Goal: Information Seeking & Learning: Learn about a topic

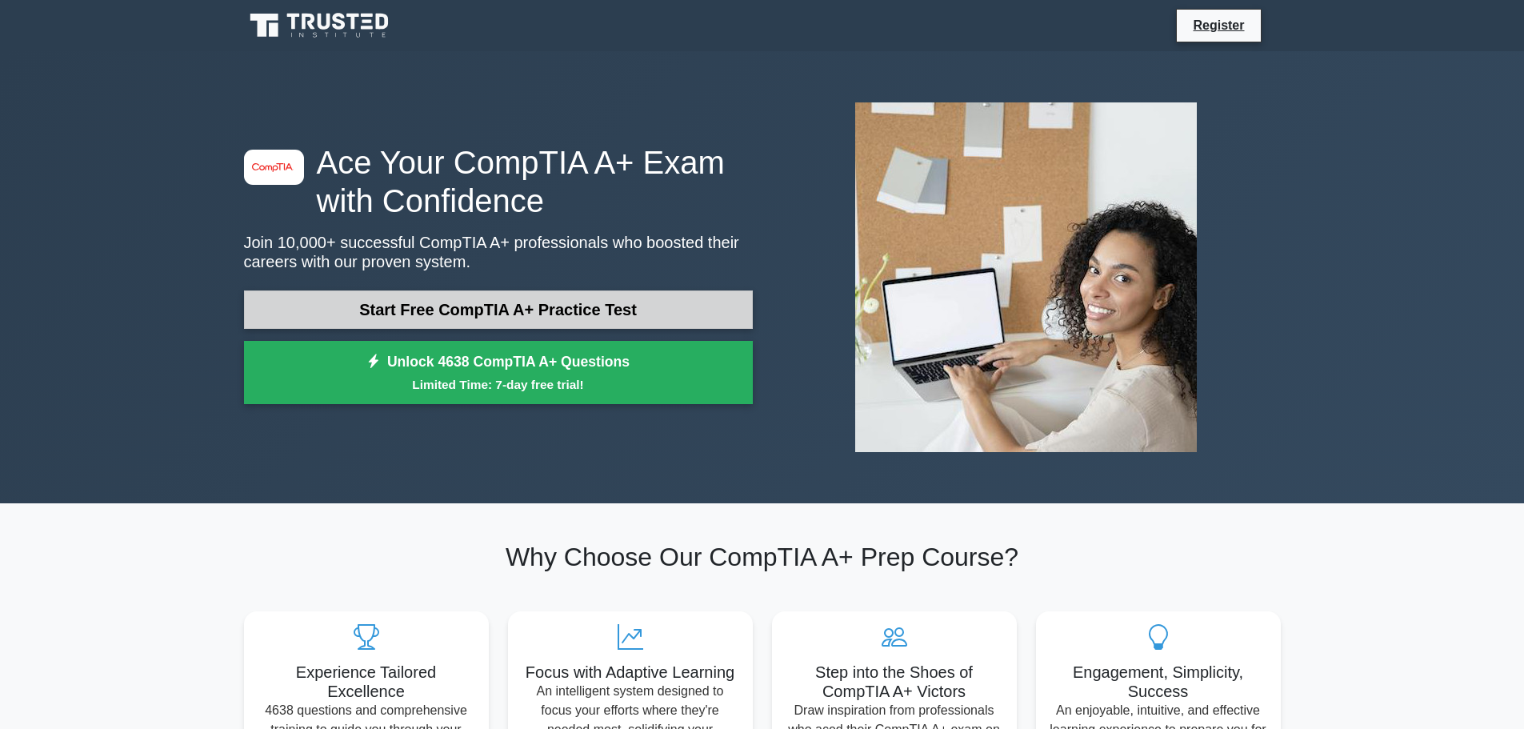
click at [679, 295] on link "Start Free CompTIA A+ Practice Test" at bounding box center [498, 309] width 509 height 38
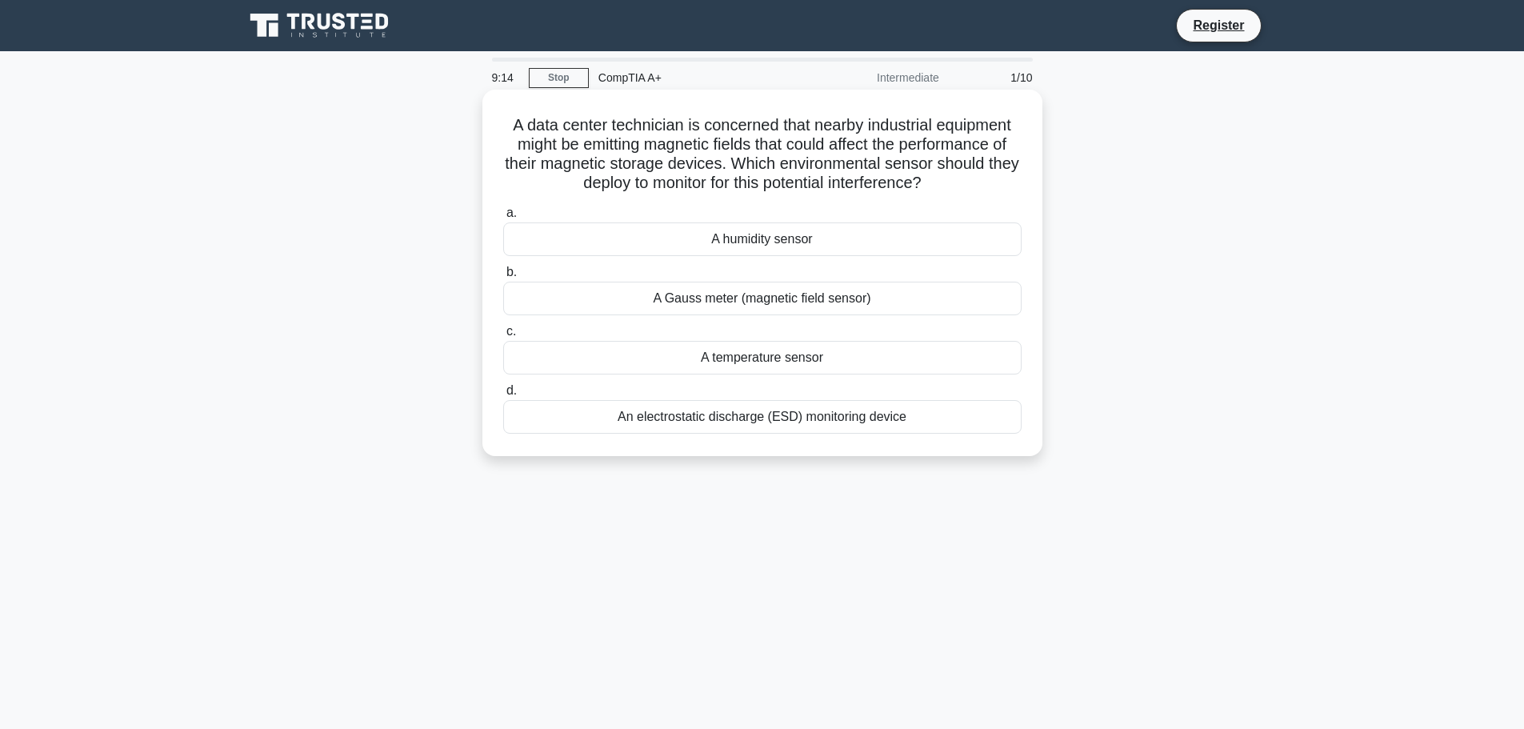
click at [757, 294] on div "A Gauss meter (magnetic field sensor)" at bounding box center [762, 299] width 519 height 34
click at [503, 278] on input "b. A Gauss meter (magnetic field sensor)" at bounding box center [503, 272] width 0 height 10
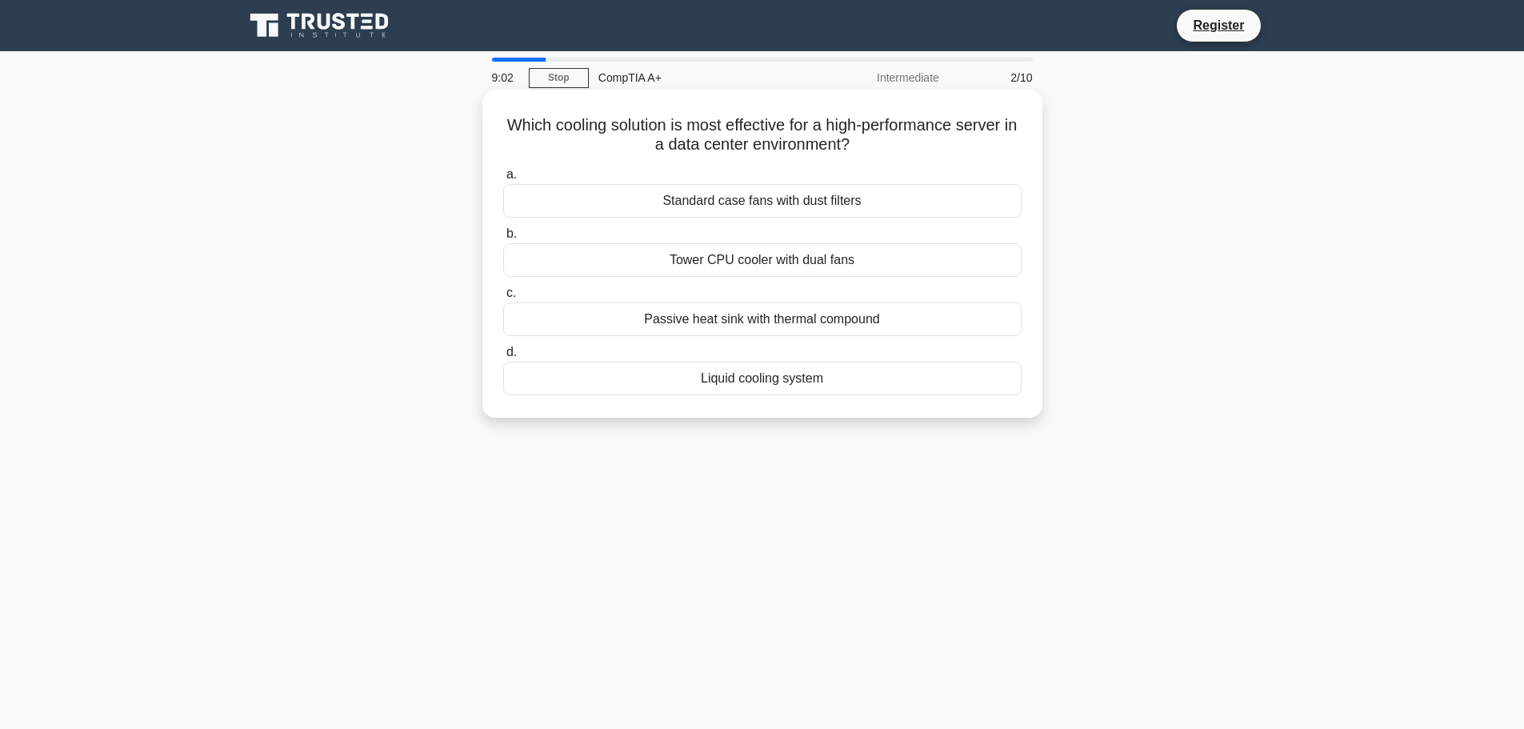
click at [765, 386] on div "Liquid cooling system" at bounding box center [762, 379] width 519 height 34
click at [503, 358] on input "d. Liquid cooling system" at bounding box center [503, 352] width 0 height 10
click at [856, 272] on div "Hyper-threading Technology" at bounding box center [762, 260] width 519 height 34
click at [503, 239] on input "b. Hyper-threading Technology" at bounding box center [503, 234] width 0 height 10
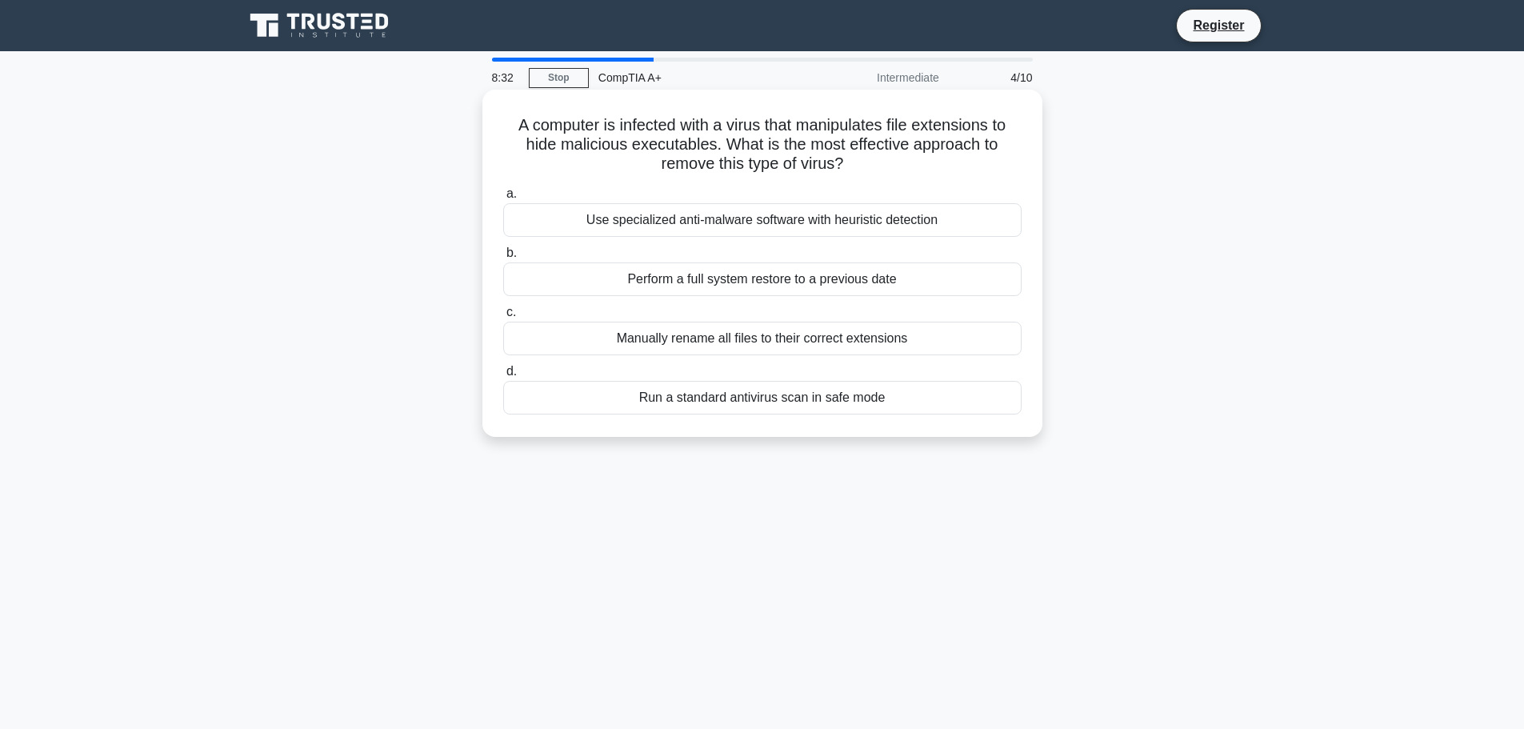
click at [726, 223] on div "Use specialized anti-malware software with heuristic detection" at bounding box center [762, 220] width 519 height 34
click at [503, 199] on input "a. Use specialized anti-malware software with heuristic detection" at bounding box center [503, 194] width 0 height 10
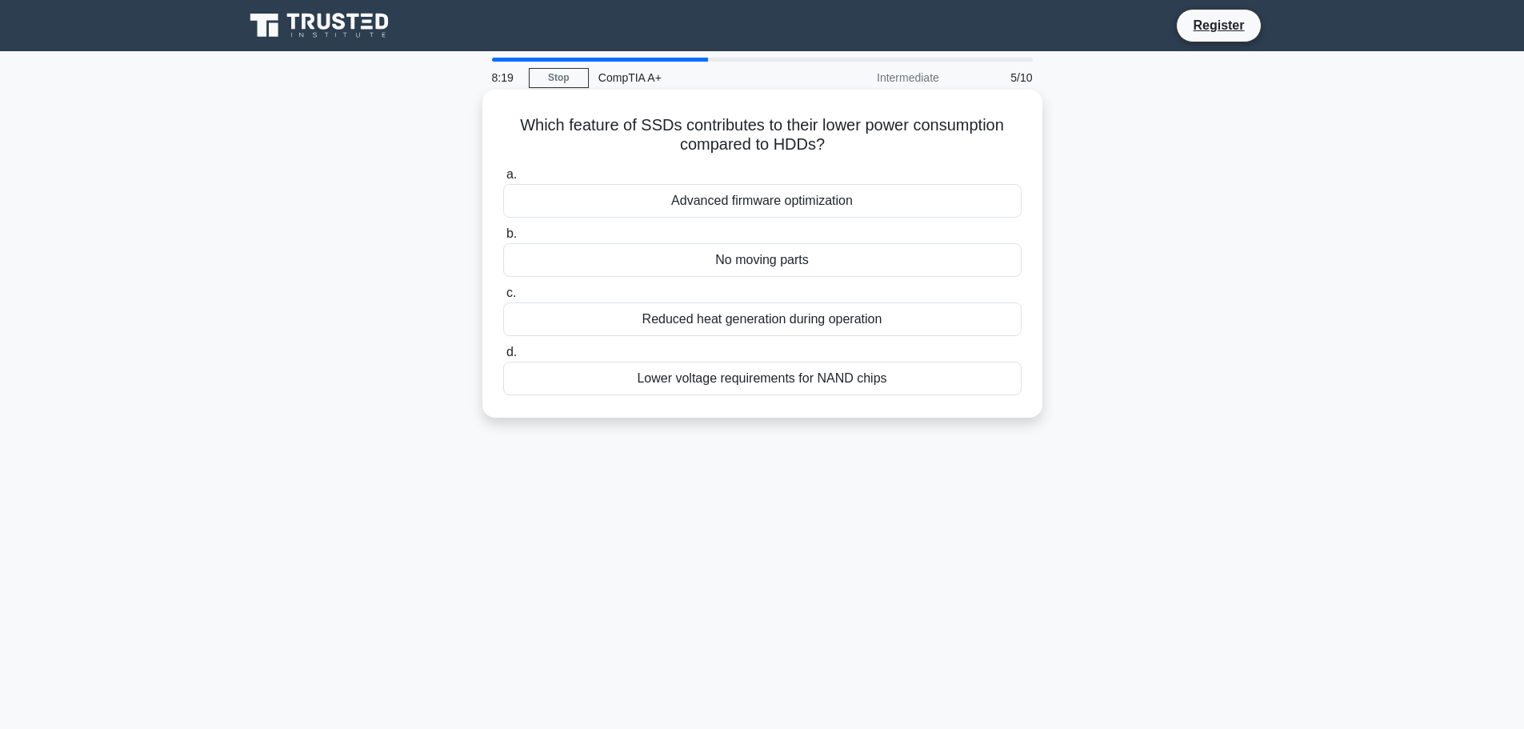
click at [747, 258] on div "No moving parts" at bounding box center [762, 260] width 519 height 34
click at [503, 239] on input "b. No moving parts" at bounding box center [503, 234] width 0 height 10
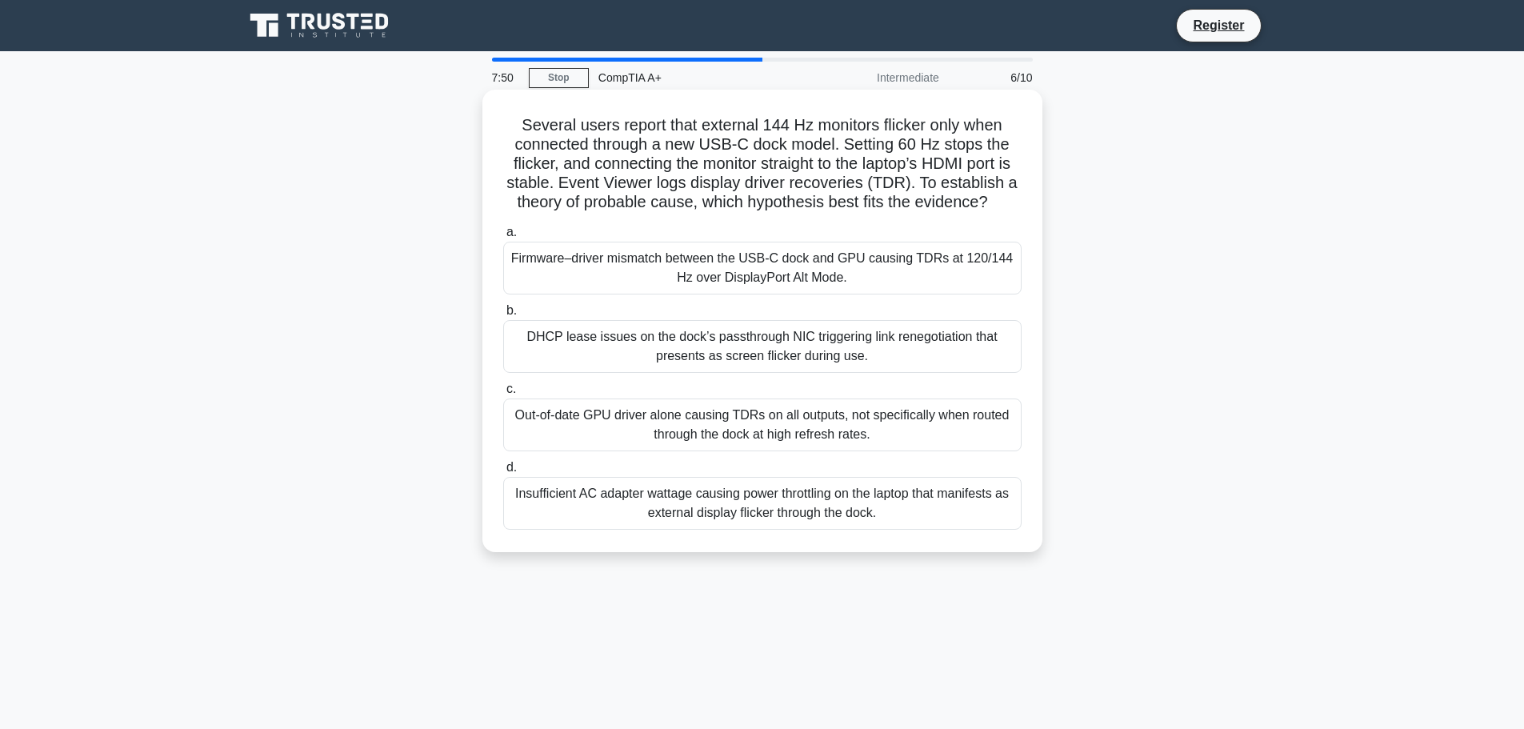
click at [886, 506] on div "Insufficient AC adapter wattage causing power throttling on the laptop that man…" at bounding box center [762, 503] width 519 height 53
click at [503, 473] on input "d. Insufficient AC adapter wattage causing power throttling on the laptop that …" at bounding box center [503, 468] width 0 height 10
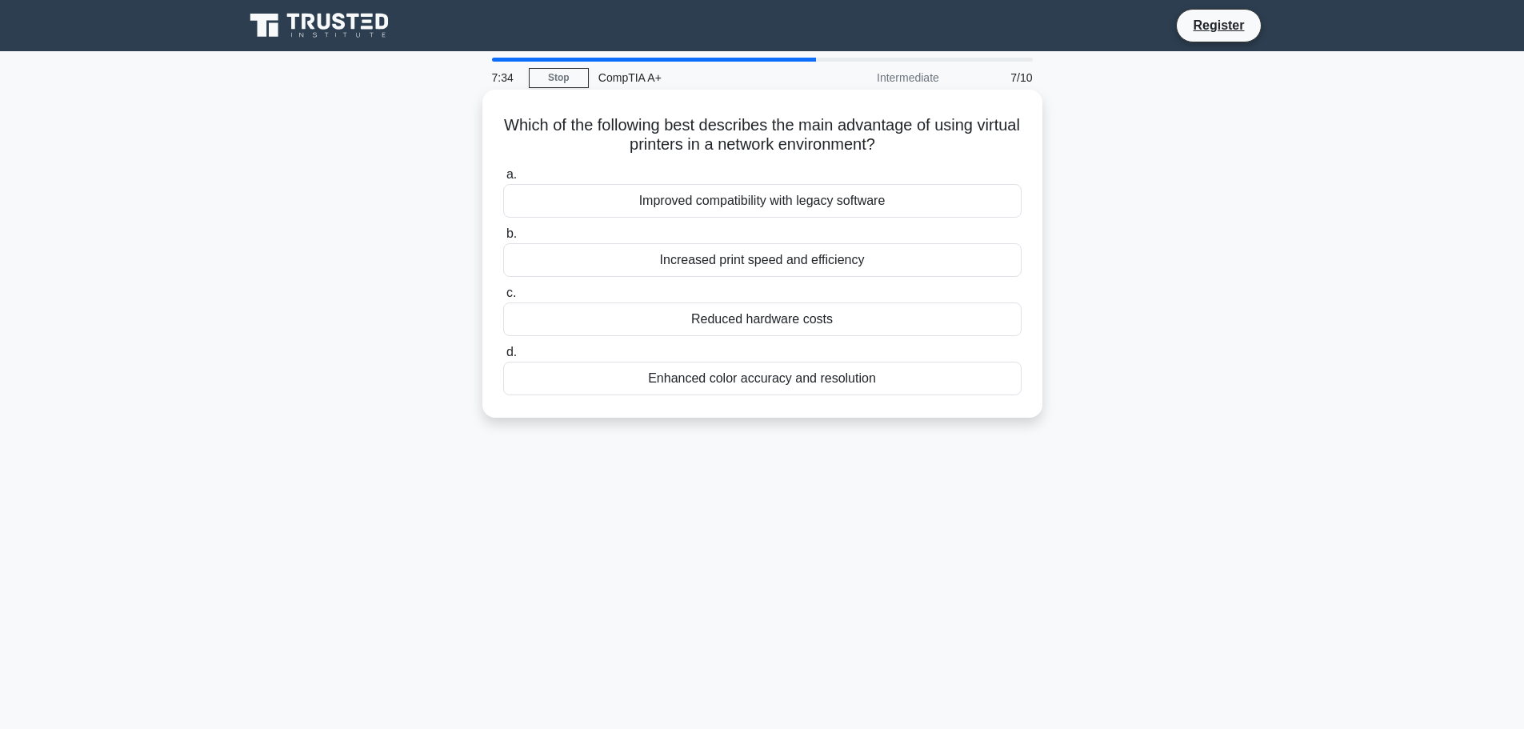
click at [598, 146] on h5 "Which of the following best describes the main advantage of using virtual print…" at bounding box center [763, 135] width 522 height 40
click at [741, 314] on div "Reduced hardware costs" at bounding box center [762, 319] width 519 height 34
click at [503, 298] on input "c. Reduced hardware costs" at bounding box center [503, 293] width 0 height 10
click at [801, 387] on div "Adjusting the screen to reduce extended reaching" at bounding box center [762, 379] width 519 height 34
click at [503, 358] on input "d. Adjusting the screen to reduce extended reaching" at bounding box center [503, 352] width 0 height 10
